Goal: Task Accomplishment & Management: Complete application form

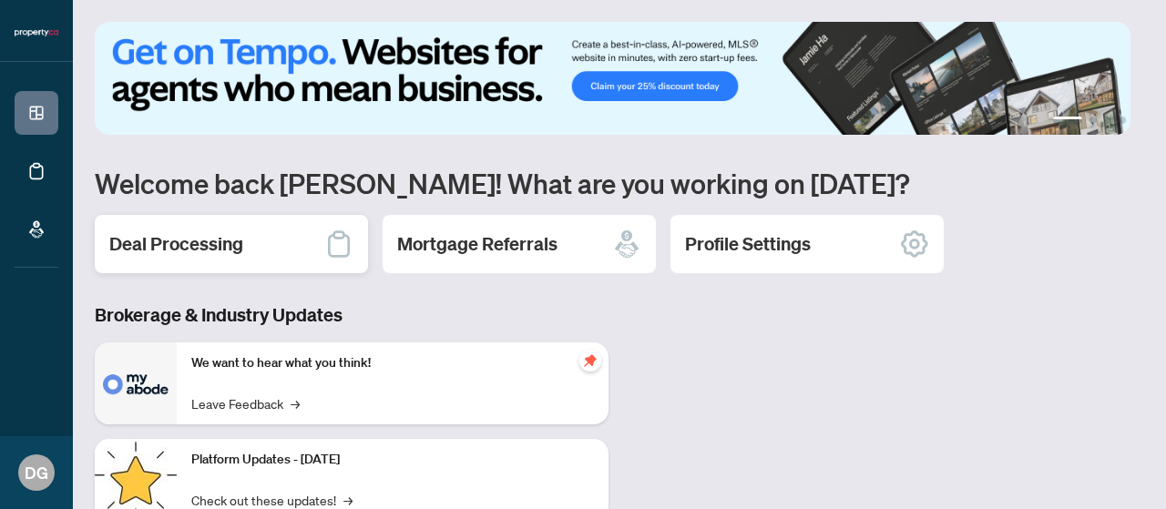
click at [224, 216] on div "Deal Processing" at bounding box center [231, 244] width 273 height 58
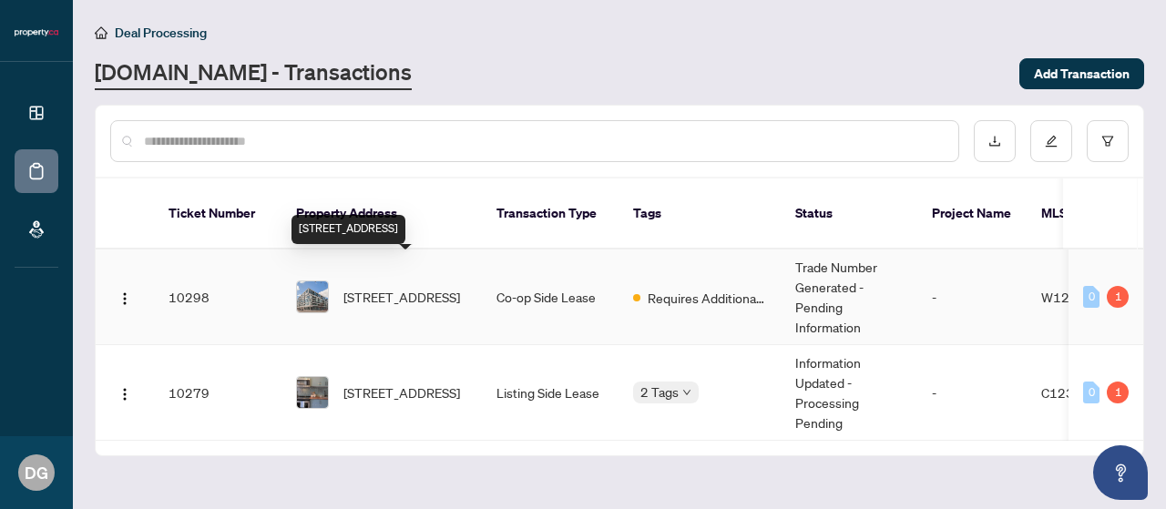
click at [366, 287] on span "[STREET_ADDRESS]" at bounding box center [401, 297] width 117 height 20
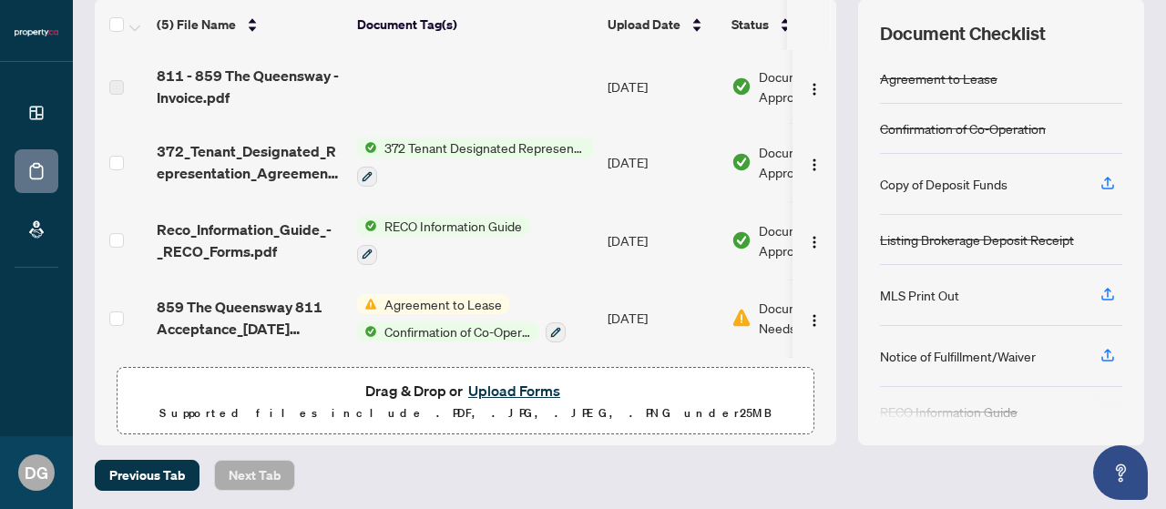
scroll to position [250, 0]
click at [478, 386] on button "Upload Forms" at bounding box center [514, 392] width 103 height 24
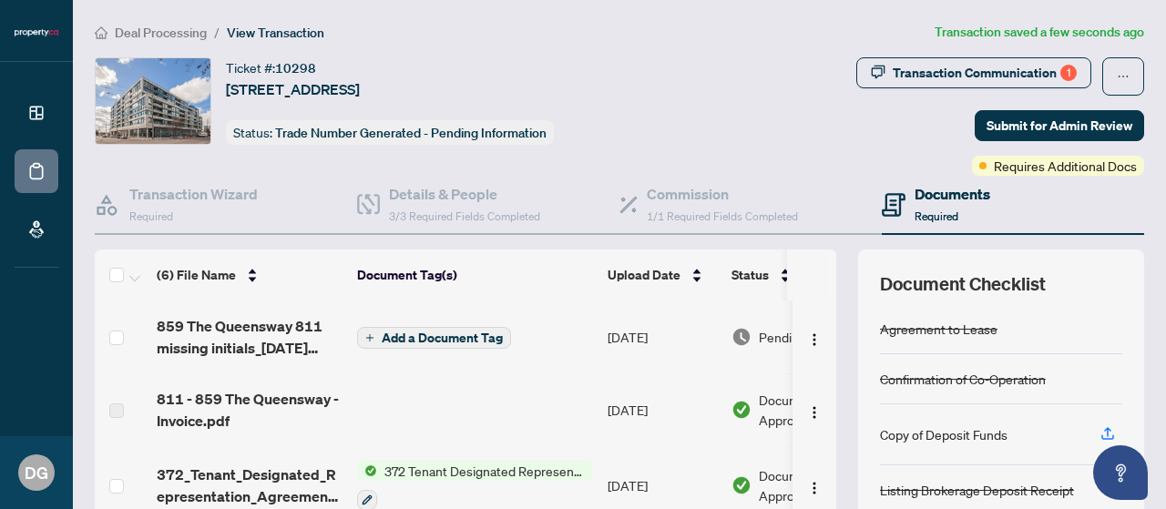
scroll to position [153, 0]
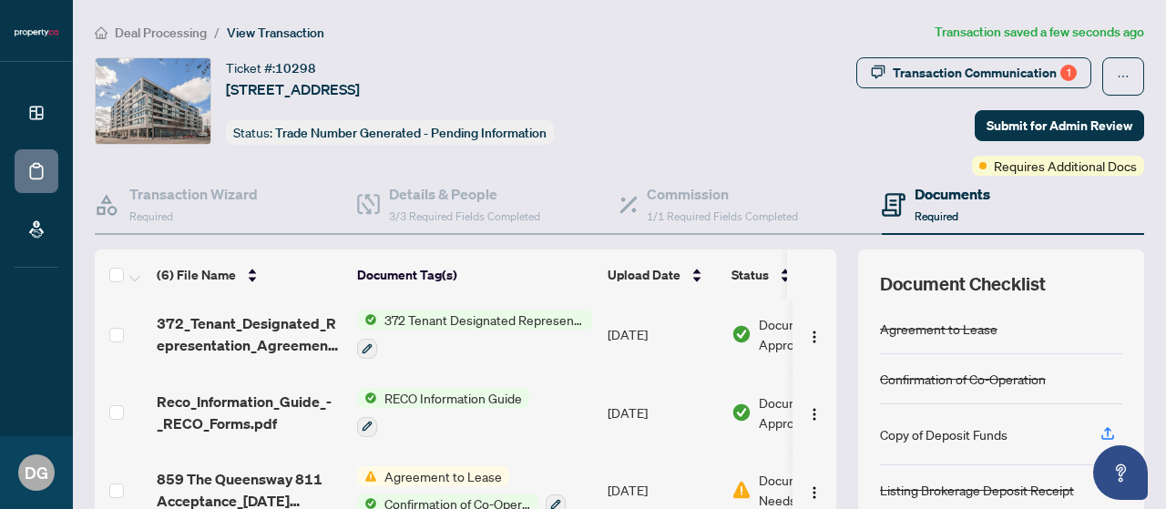
click at [472, 466] on span "Agreement to Lease" at bounding box center [443, 476] width 132 height 20
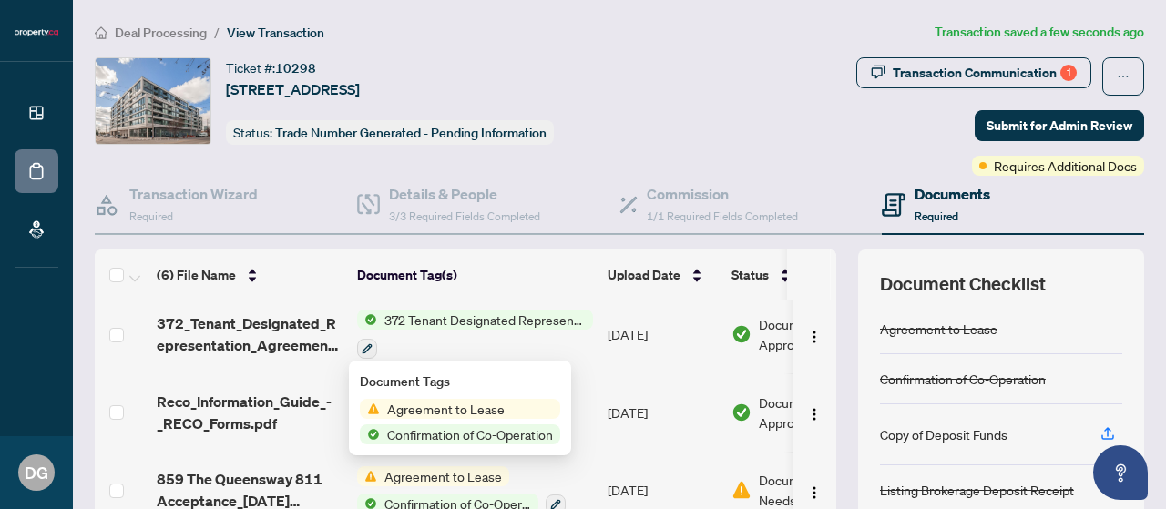
click at [465, 403] on span "Agreement to Lease" at bounding box center [446, 409] width 132 height 20
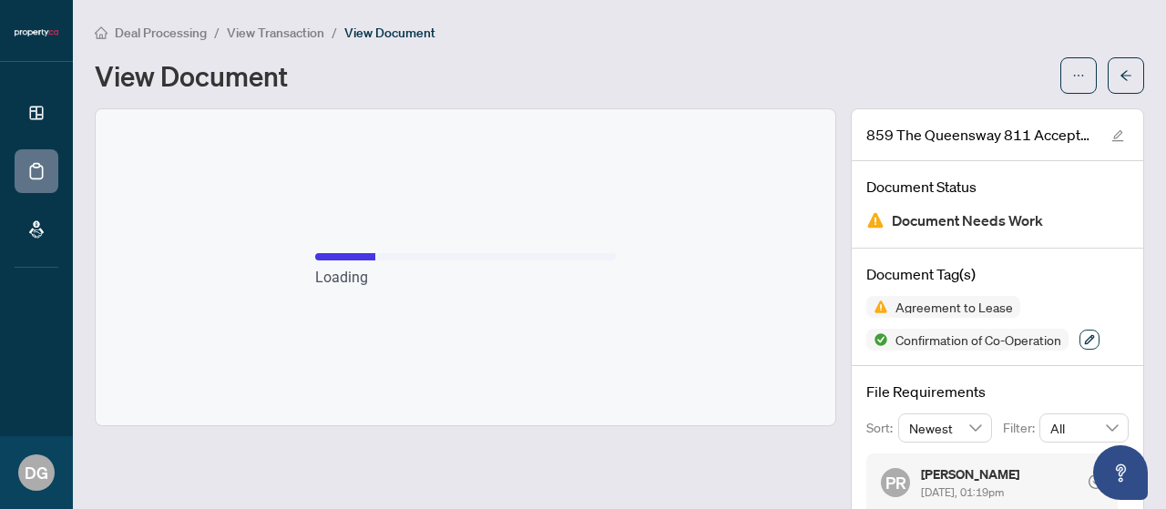
click at [1079, 334] on button "button" at bounding box center [1089, 340] width 20 height 20
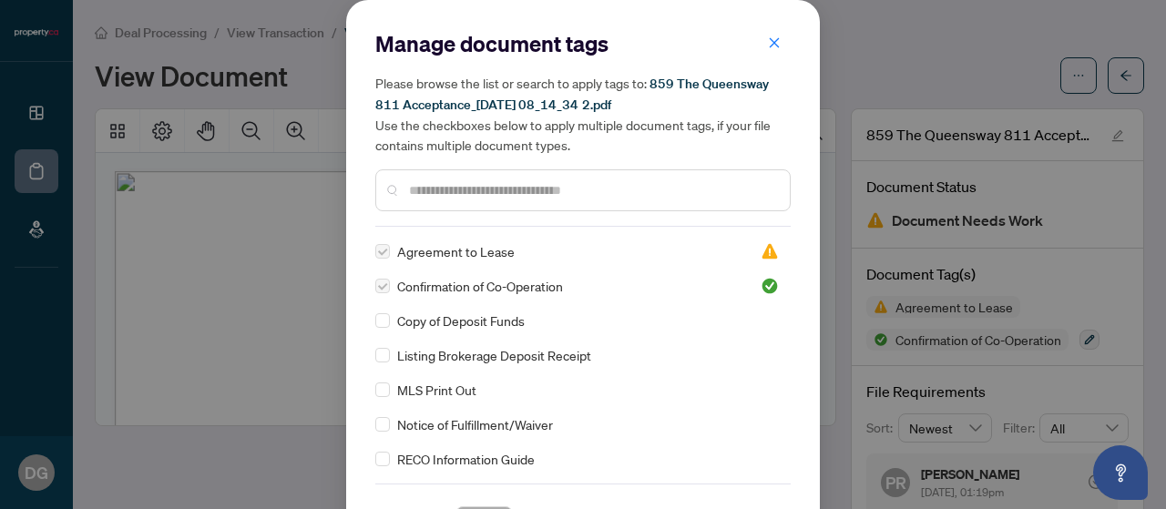
click at [382, 245] on label at bounding box center [382, 251] width 15 height 20
click at [381, 255] on label at bounding box center [382, 251] width 15 height 20
click at [375, 280] on label at bounding box center [382, 286] width 15 height 20
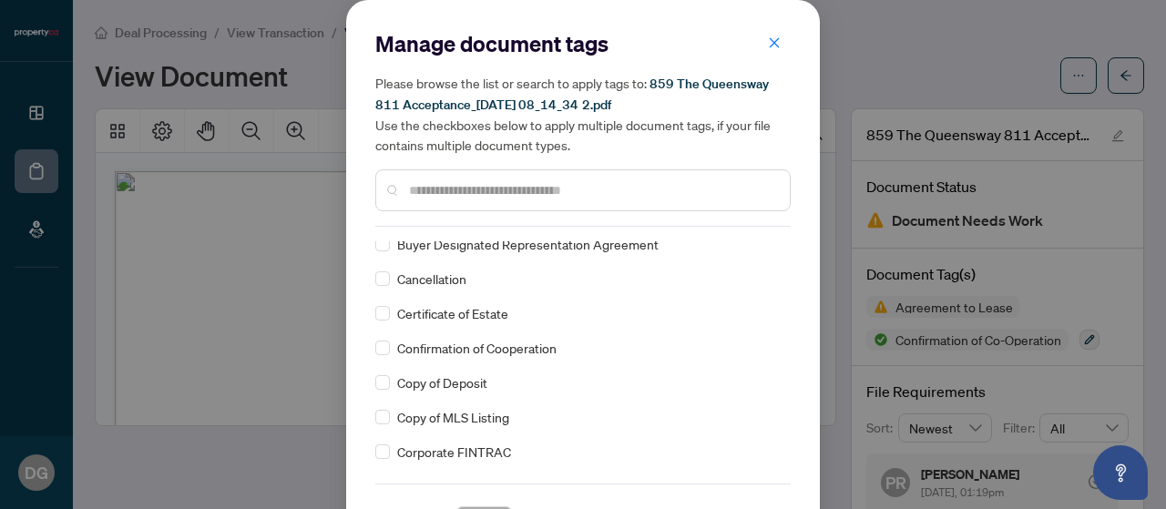
scroll to position [54, 0]
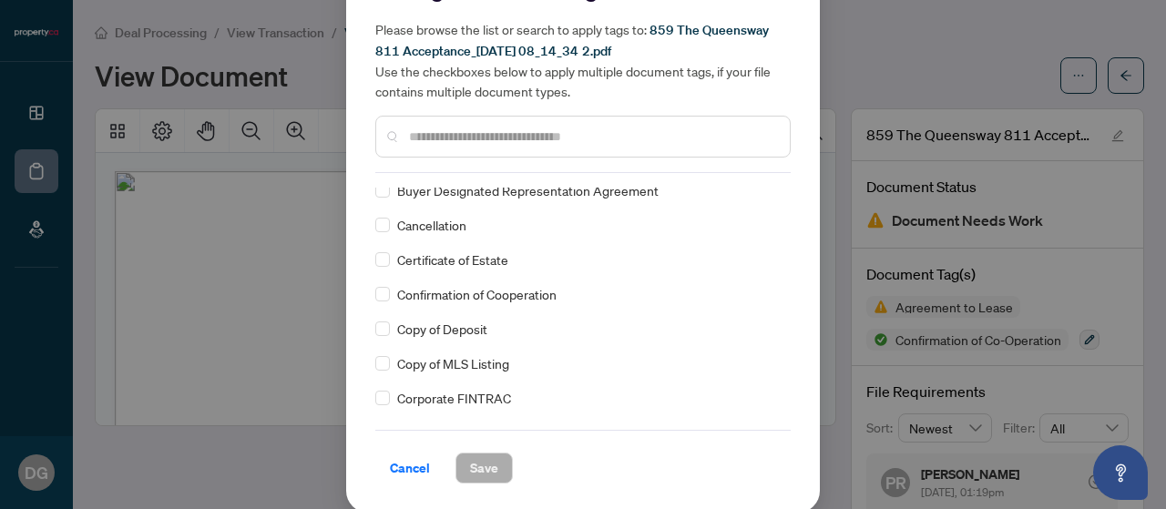
click at [392, 474] on span "Cancel" at bounding box center [410, 468] width 40 height 29
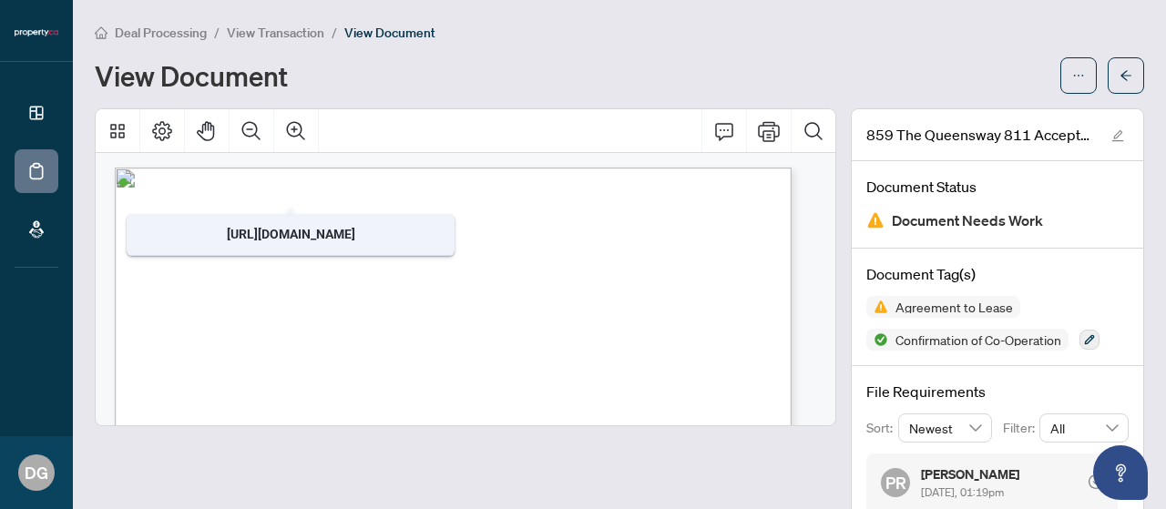
scroll to position [0, 0]
click at [273, 34] on span "View Transaction" at bounding box center [275, 33] width 97 height 16
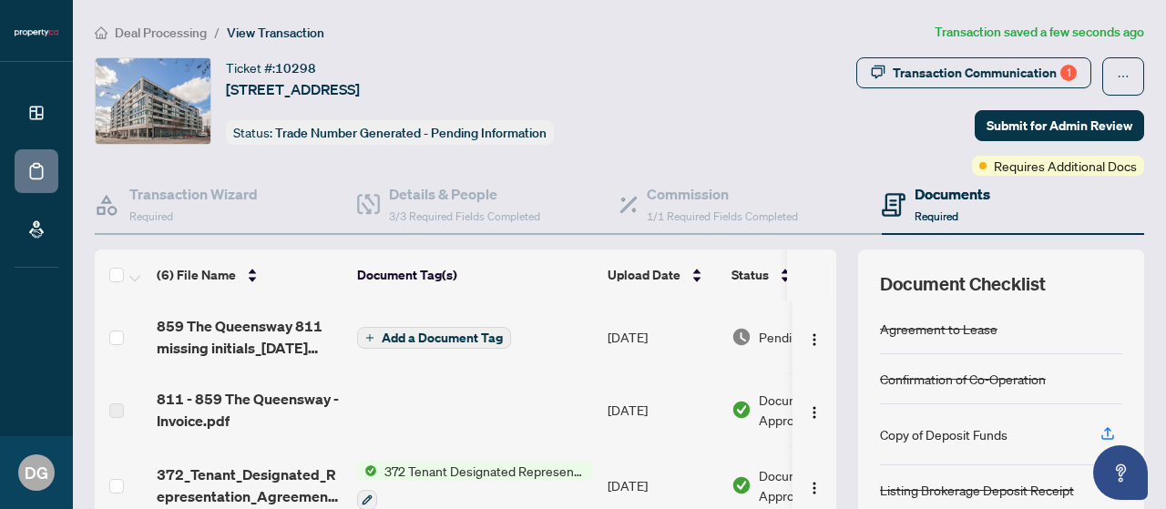
click at [448, 332] on span "Add a Document Tag" at bounding box center [442, 338] width 121 height 13
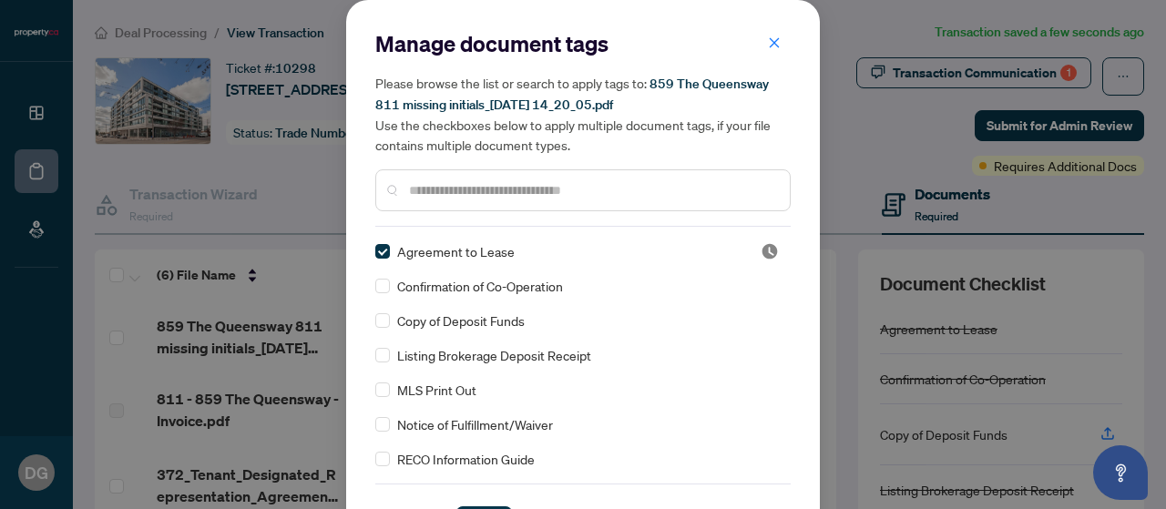
click at [384, 283] on div "Confirmation of Co-Operation" at bounding box center [577, 286] width 404 height 20
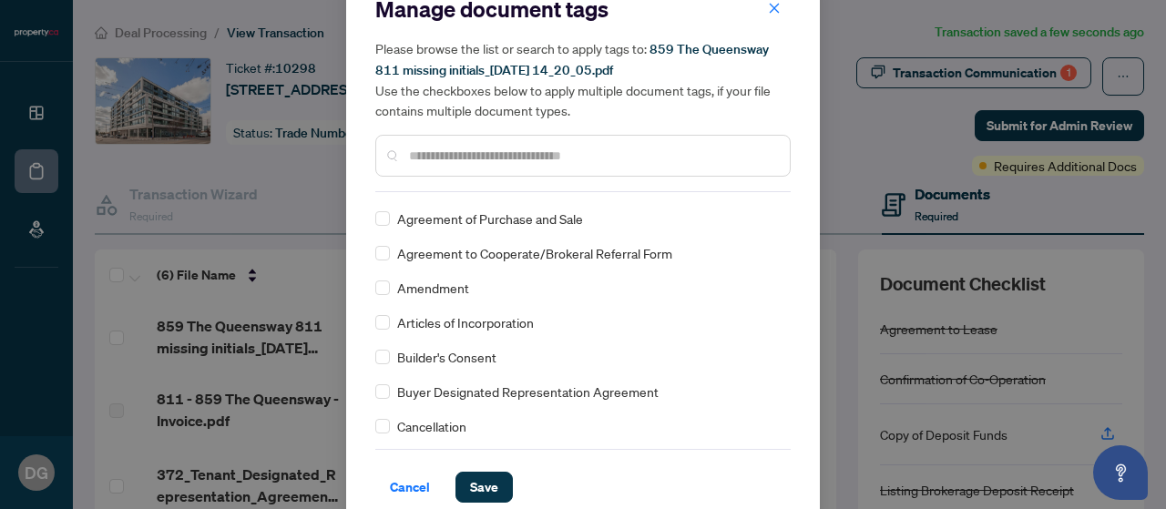
scroll to position [54, 0]
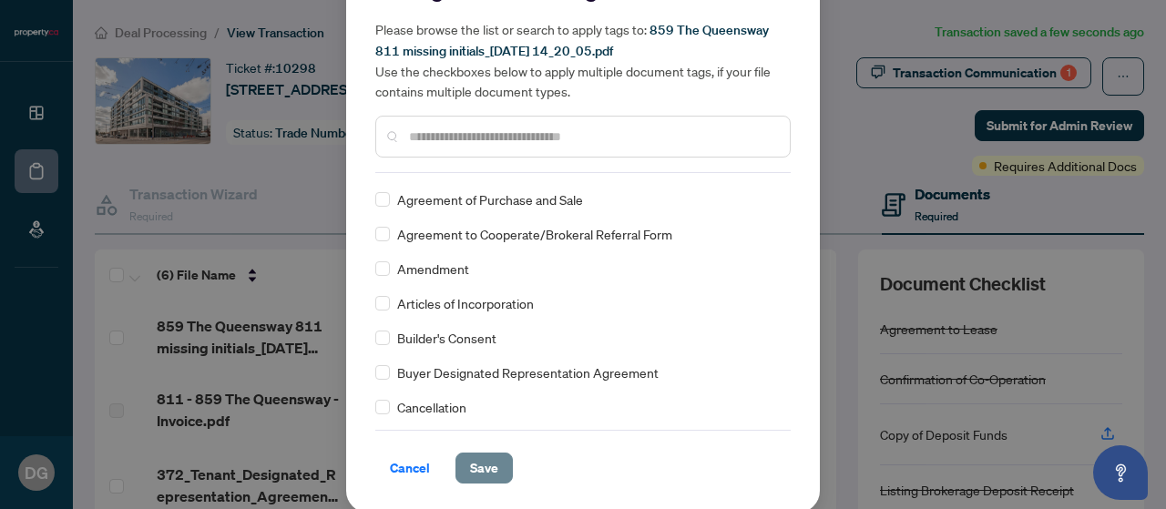
click at [483, 468] on span "Save" at bounding box center [484, 468] width 28 height 29
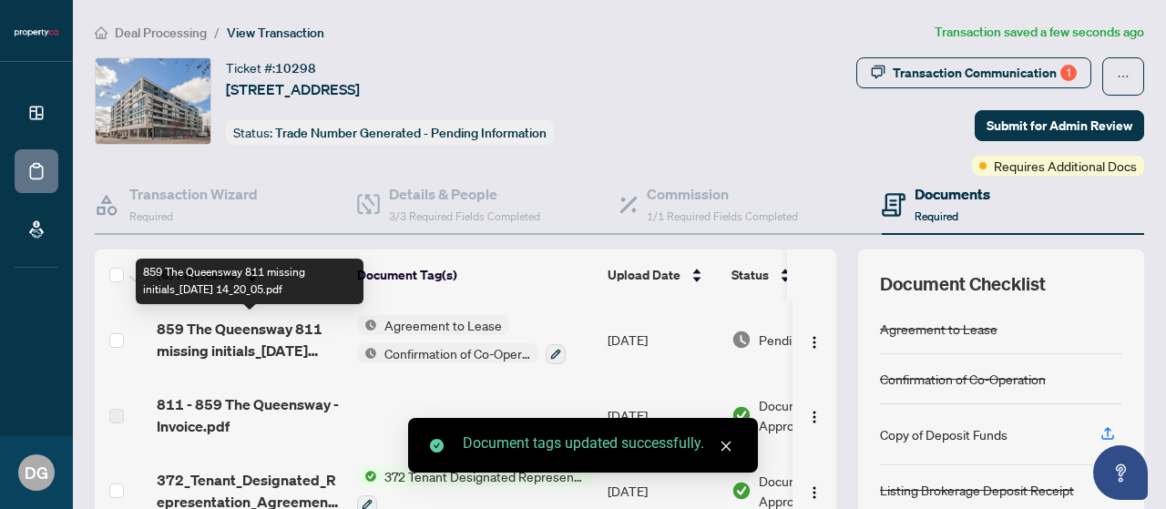
click at [259, 332] on span "859 The Queensway 811 missing initials_[DATE] 14_20_05.pdf" at bounding box center [250, 340] width 186 height 44
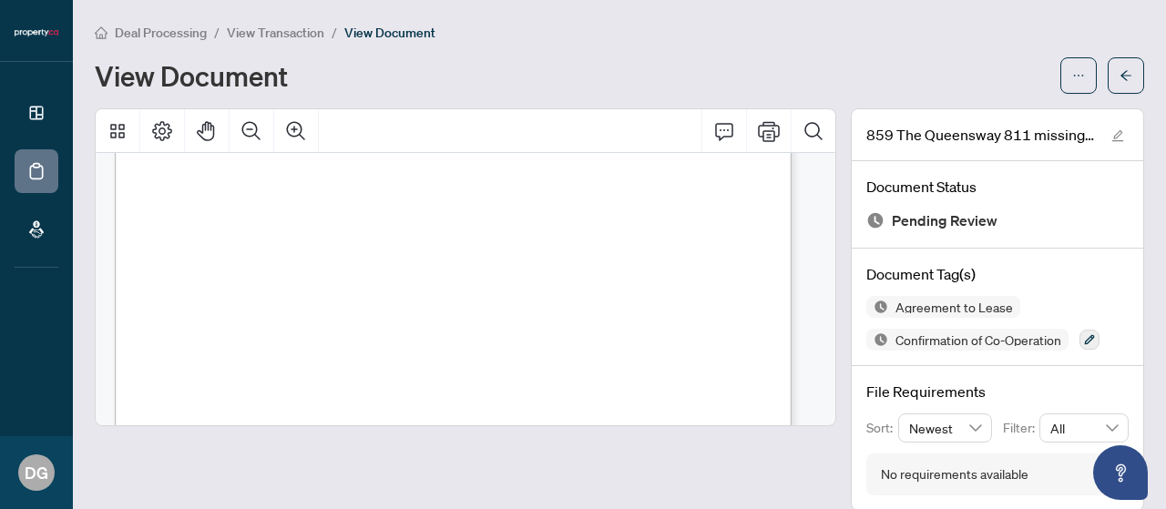
scroll to position [6938, 0]
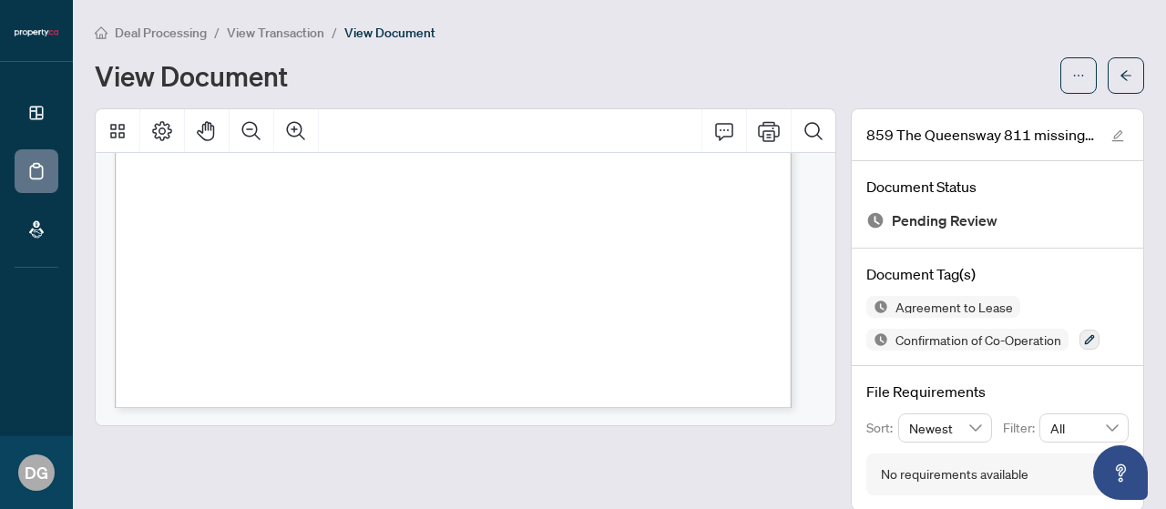
click at [295, 36] on span "View Transaction" at bounding box center [275, 33] width 97 height 16
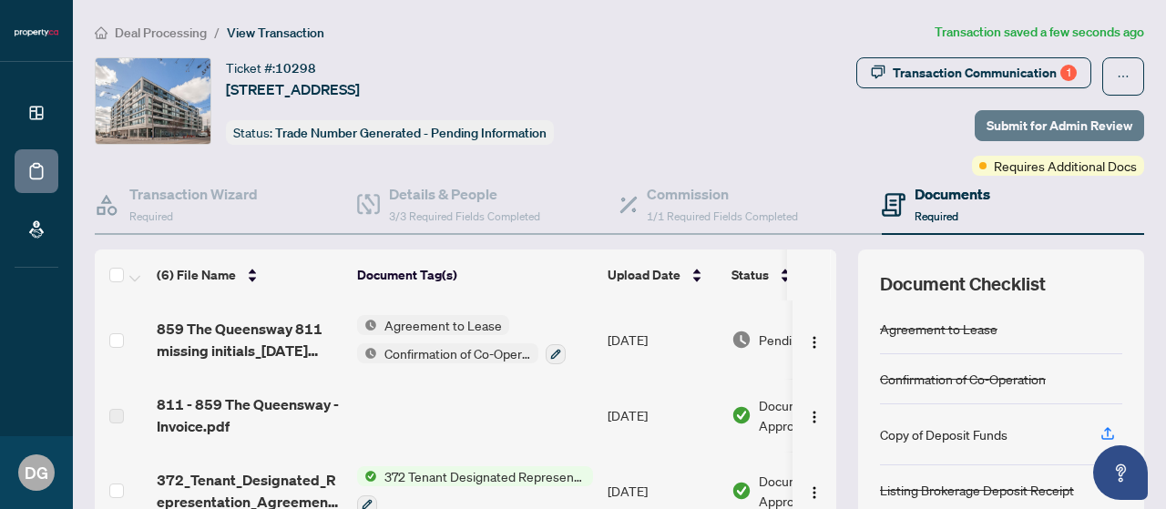
click at [1069, 117] on span "Submit for Admin Review" at bounding box center [1059, 125] width 146 height 29
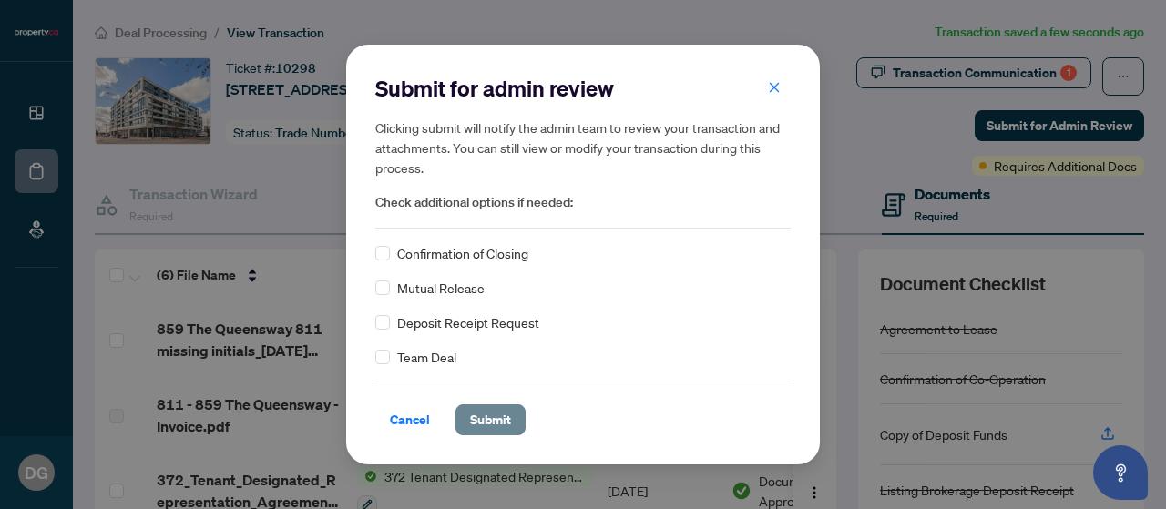
click at [497, 418] on span "Submit" at bounding box center [490, 419] width 41 height 29
